Goal: Browse casually: Explore the website without a specific task or goal

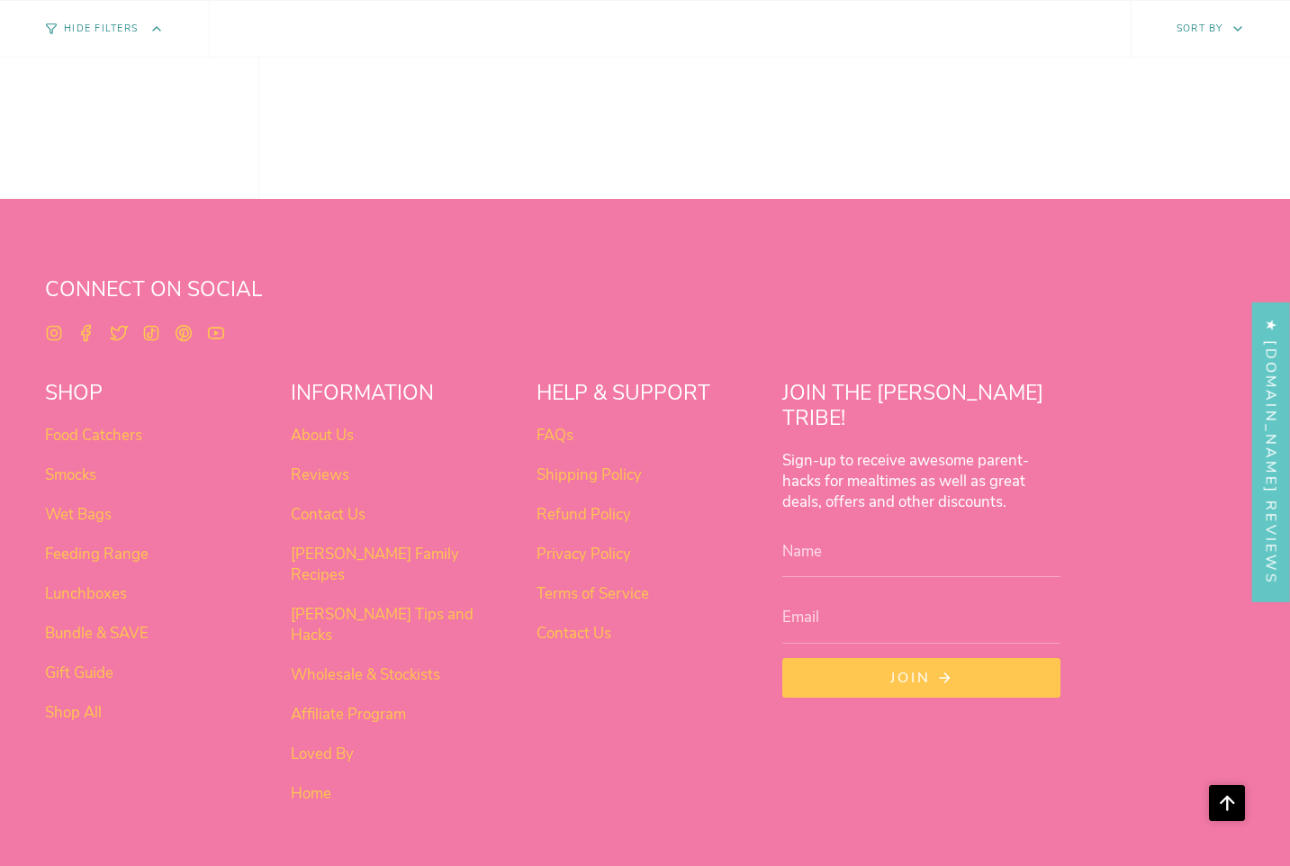
scroll to position [1132, 0]
